Goal: Transaction & Acquisition: Download file/media

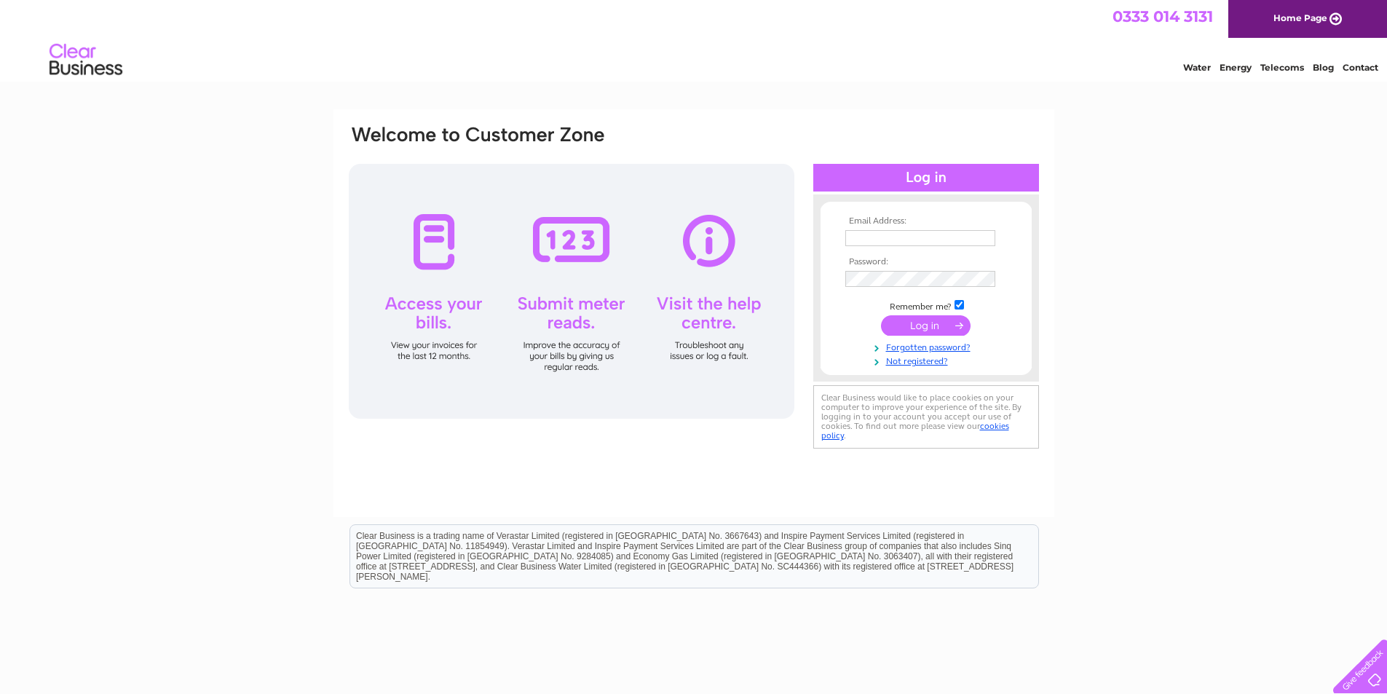
type input "info@scotiaforecourt.com"
click at [929, 324] on input "submit" at bounding box center [926, 325] width 90 height 20
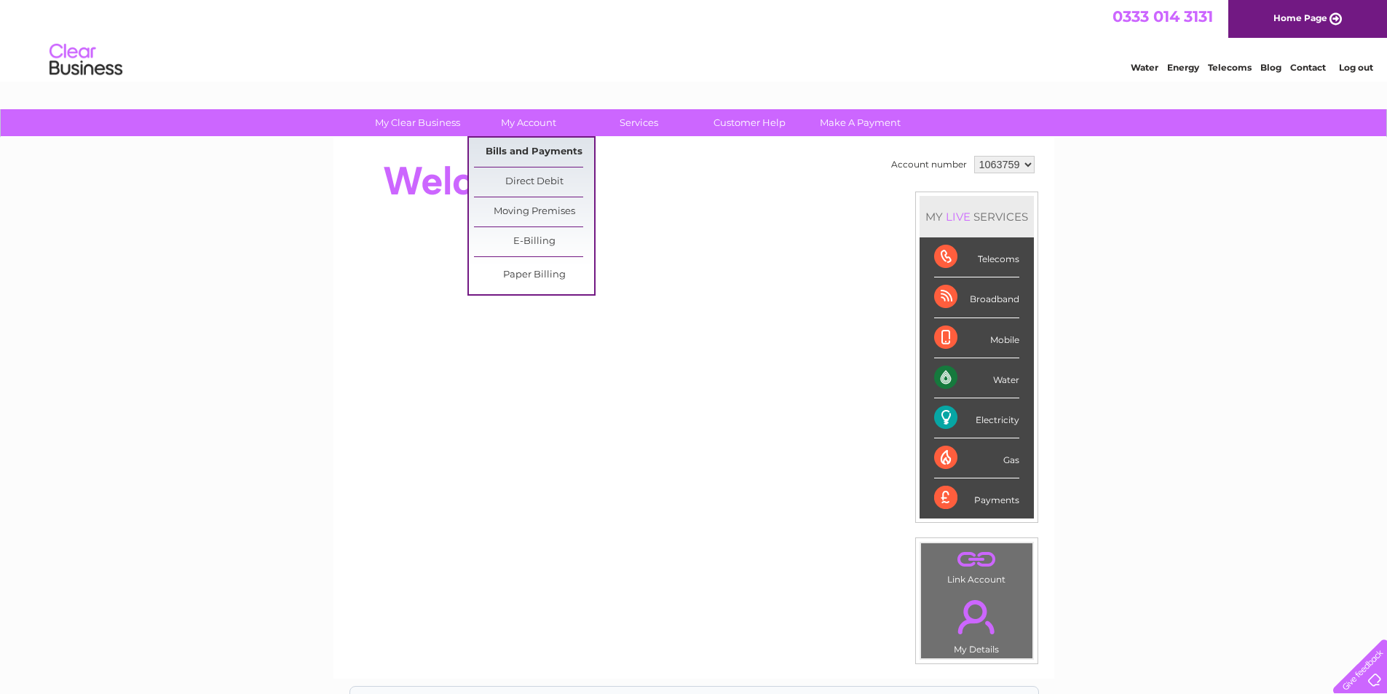
click at [533, 154] on link "Bills and Payments" at bounding box center [534, 152] width 120 height 29
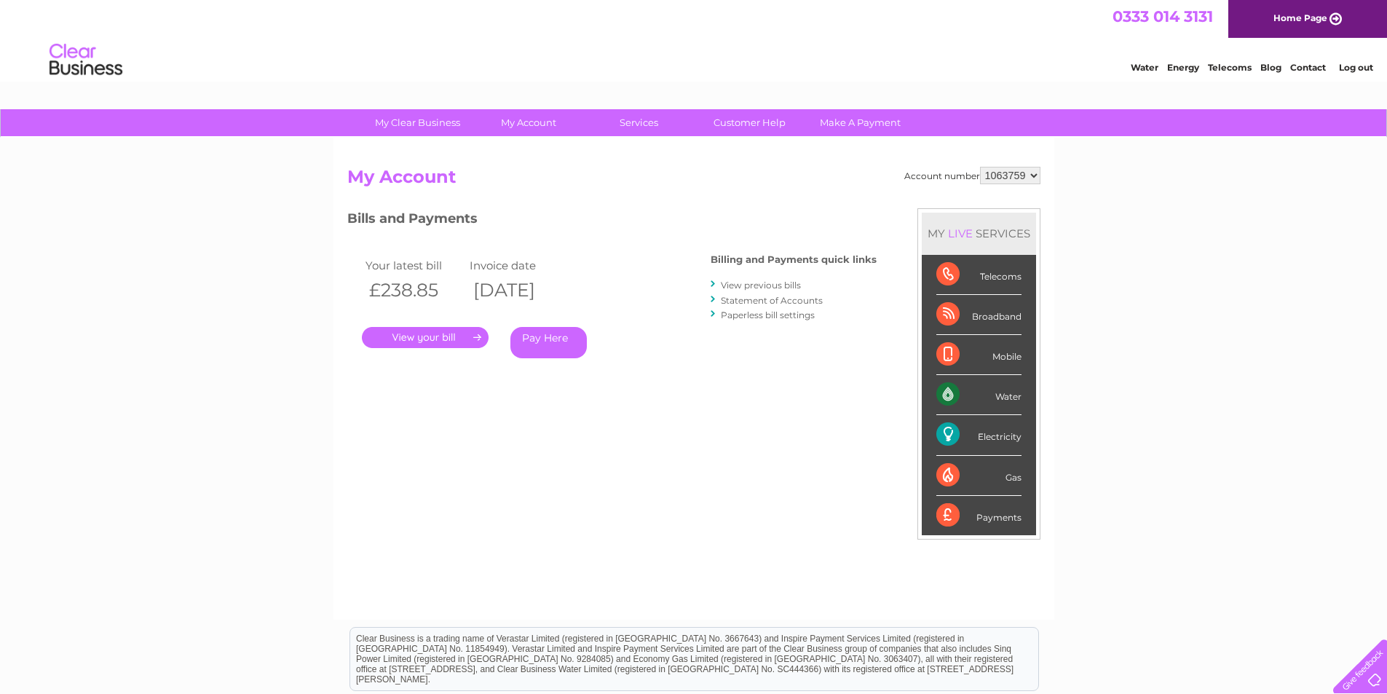
click at [418, 331] on link "." at bounding box center [425, 337] width 127 height 21
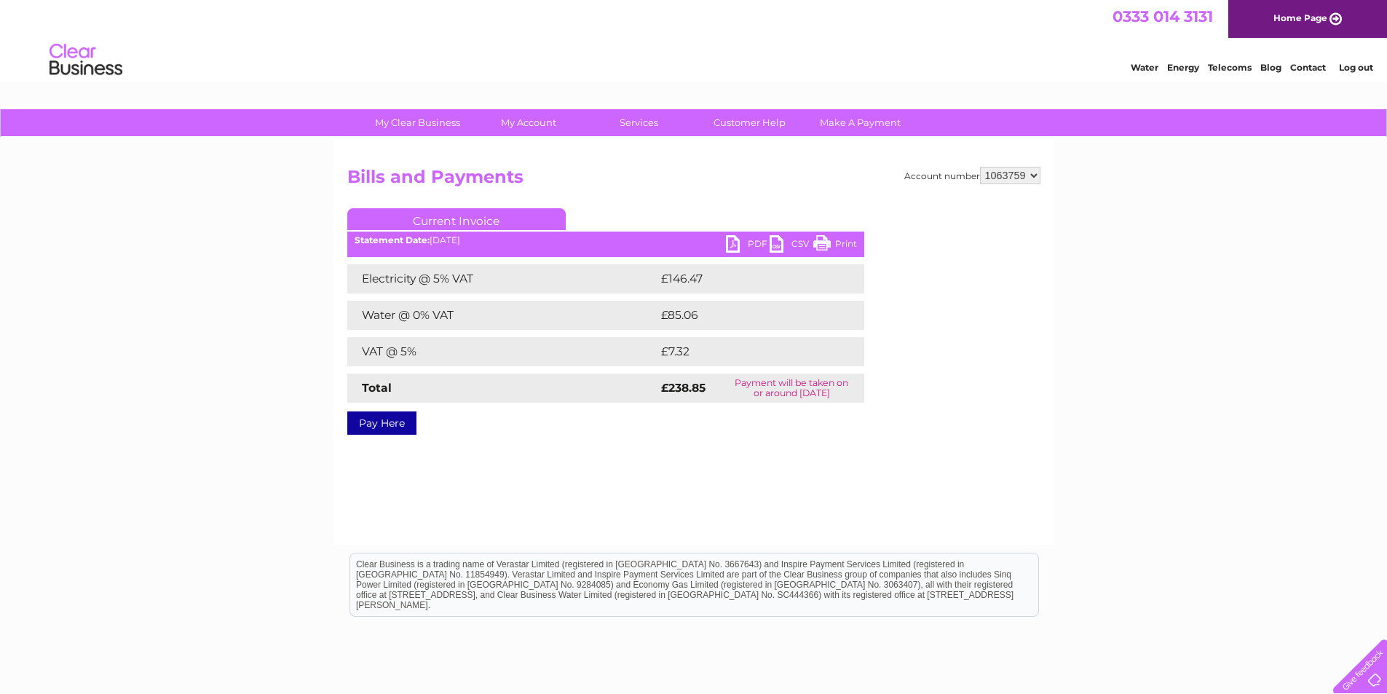
click at [760, 243] on link "PDF" at bounding box center [748, 245] width 44 height 21
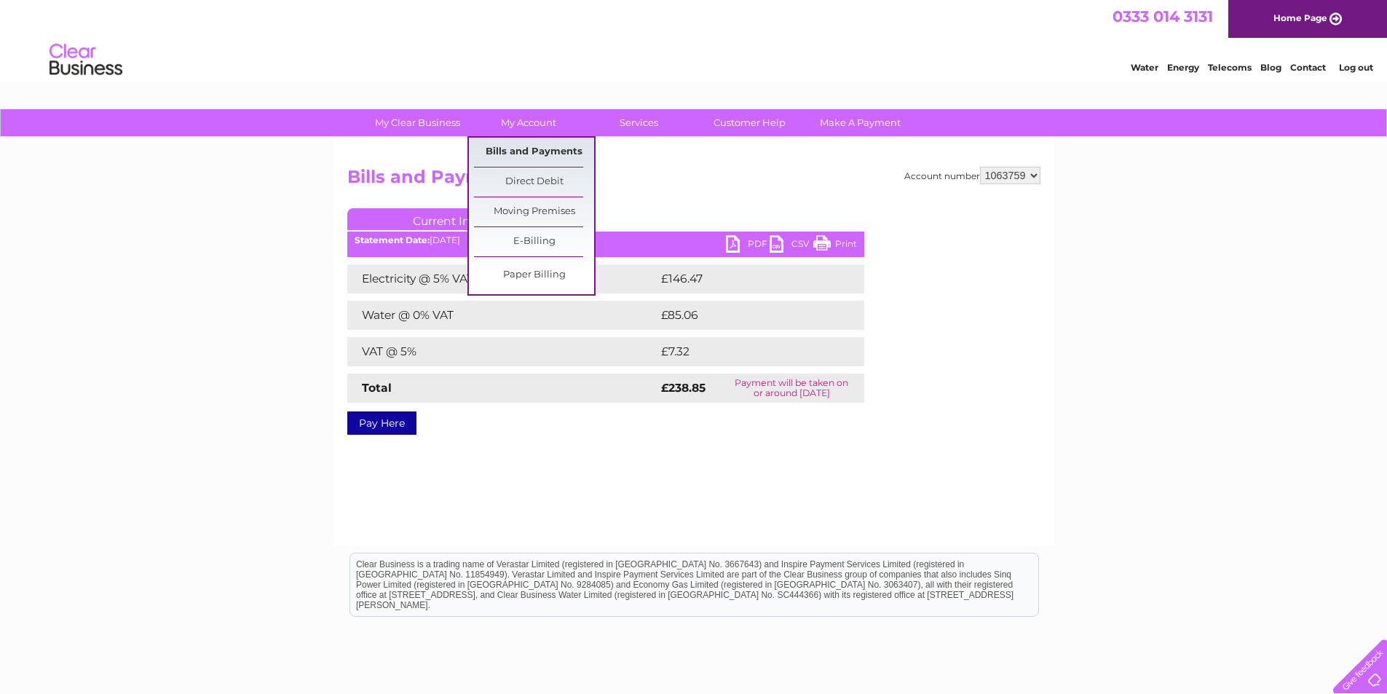
click at [521, 153] on link "Bills and Payments" at bounding box center [534, 152] width 120 height 29
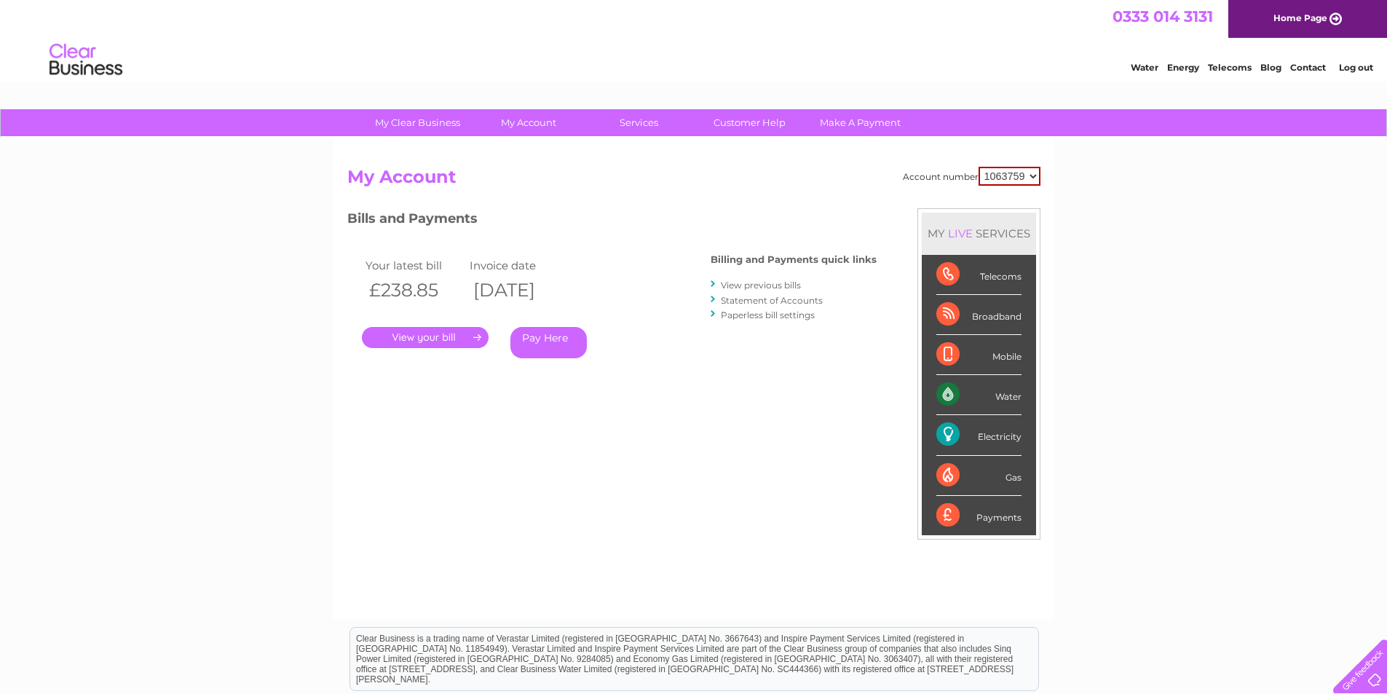
click at [760, 287] on link "View previous bills" at bounding box center [761, 285] width 80 height 11
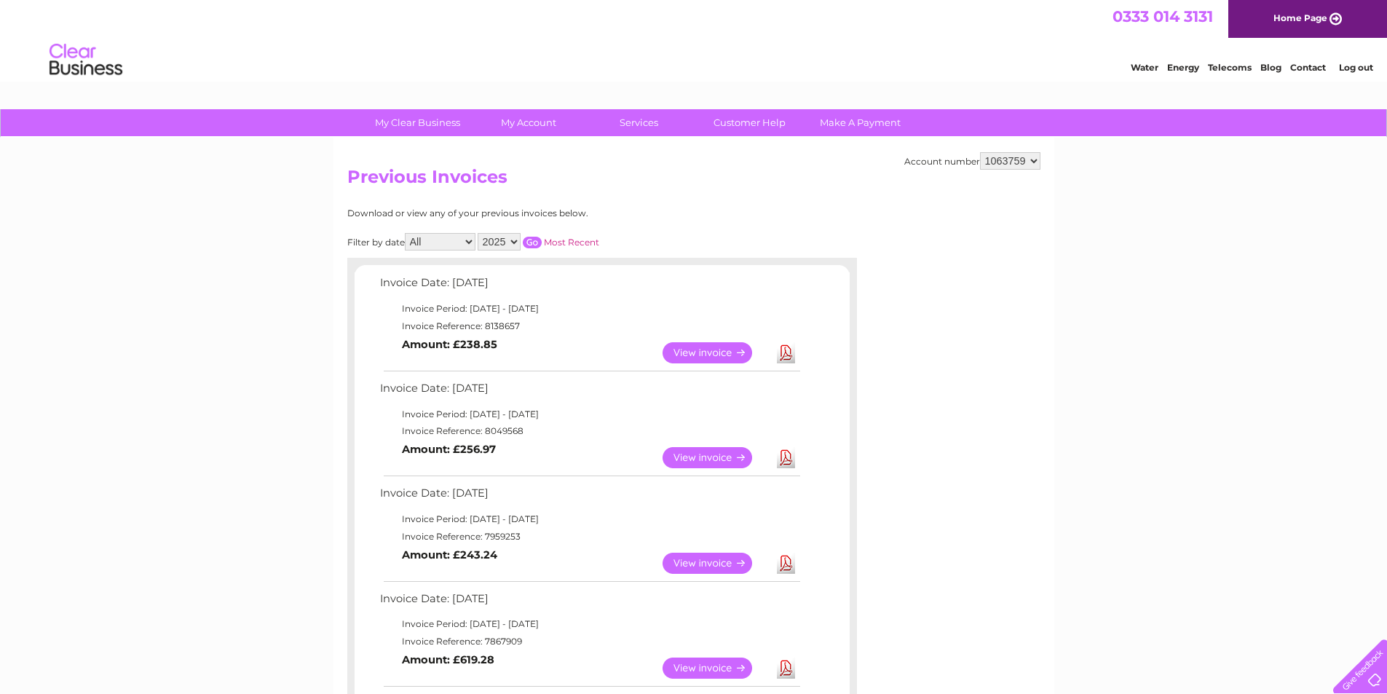
click at [786, 564] on link "Download" at bounding box center [786, 563] width 18 height 21
click at [785, 457] on link "Download" at bounding box center [786, 457] width 18 height 21
